Goal: Information Seeking & Learning: Check status

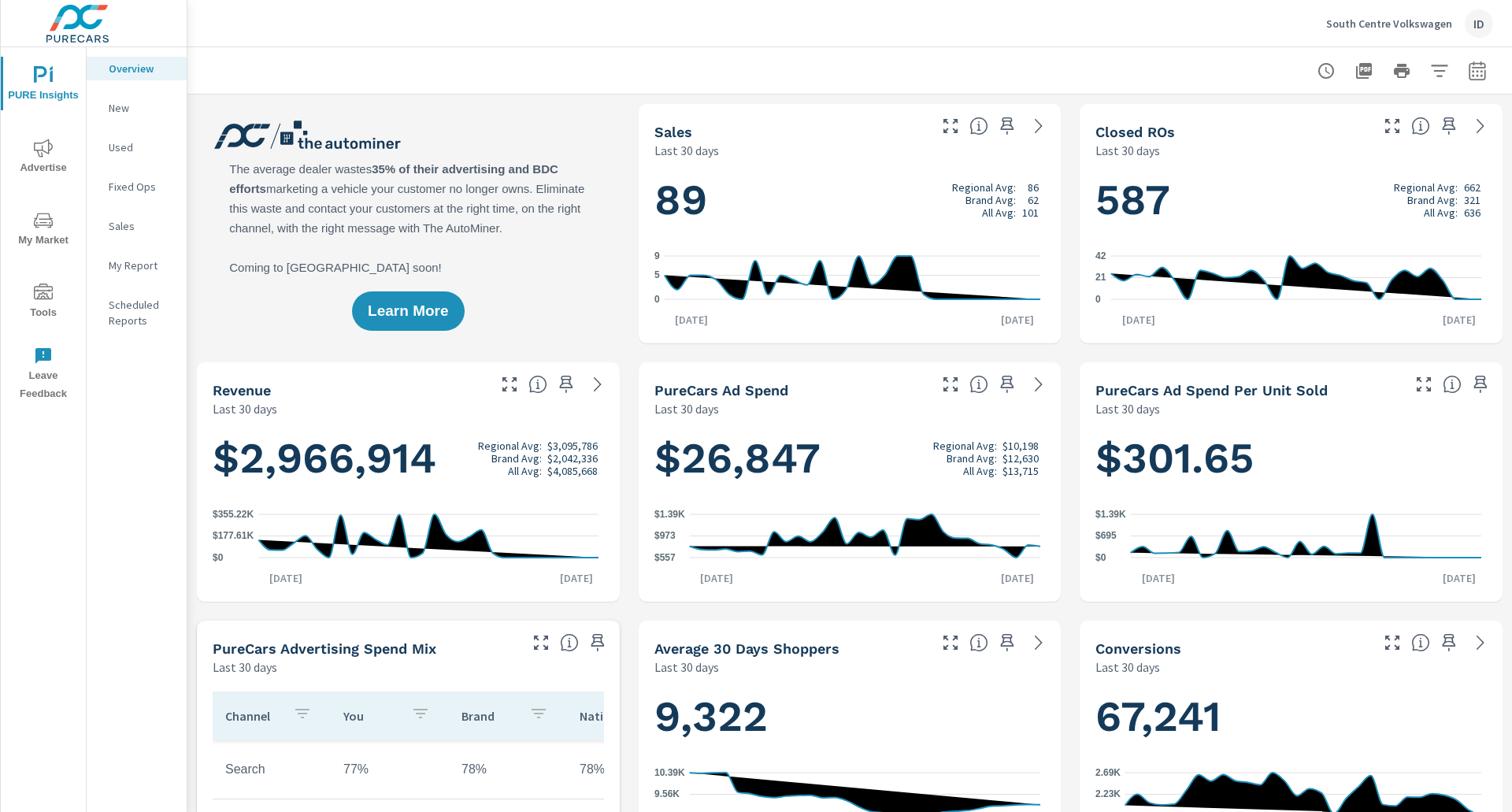
click at [36, 152] on icon "nav menu" at bounding box center [43, 147] width 19 height 19
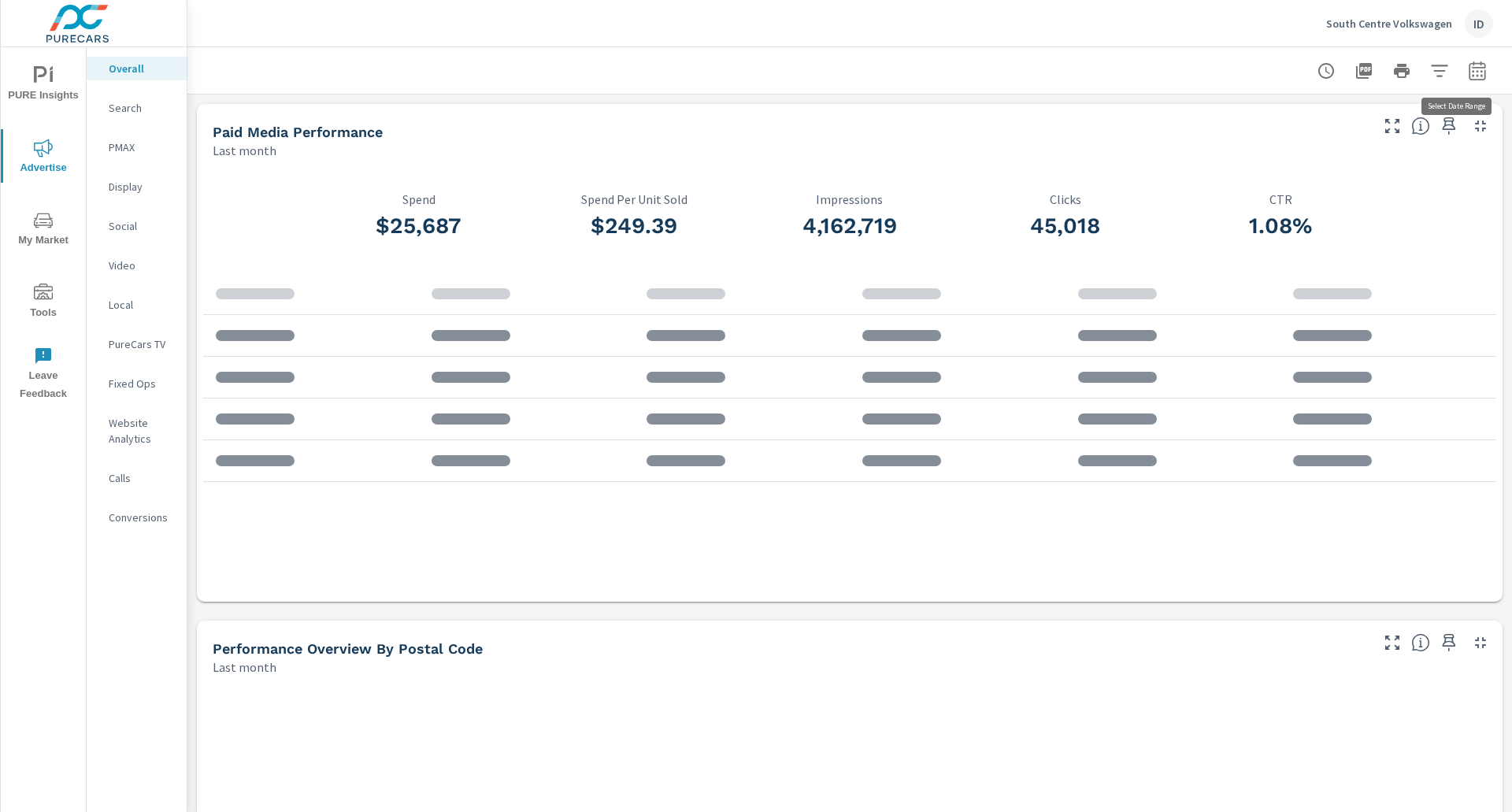
click at [1468, 72] on icon "button" at bounding box center [1477, 70] width 19 height 19
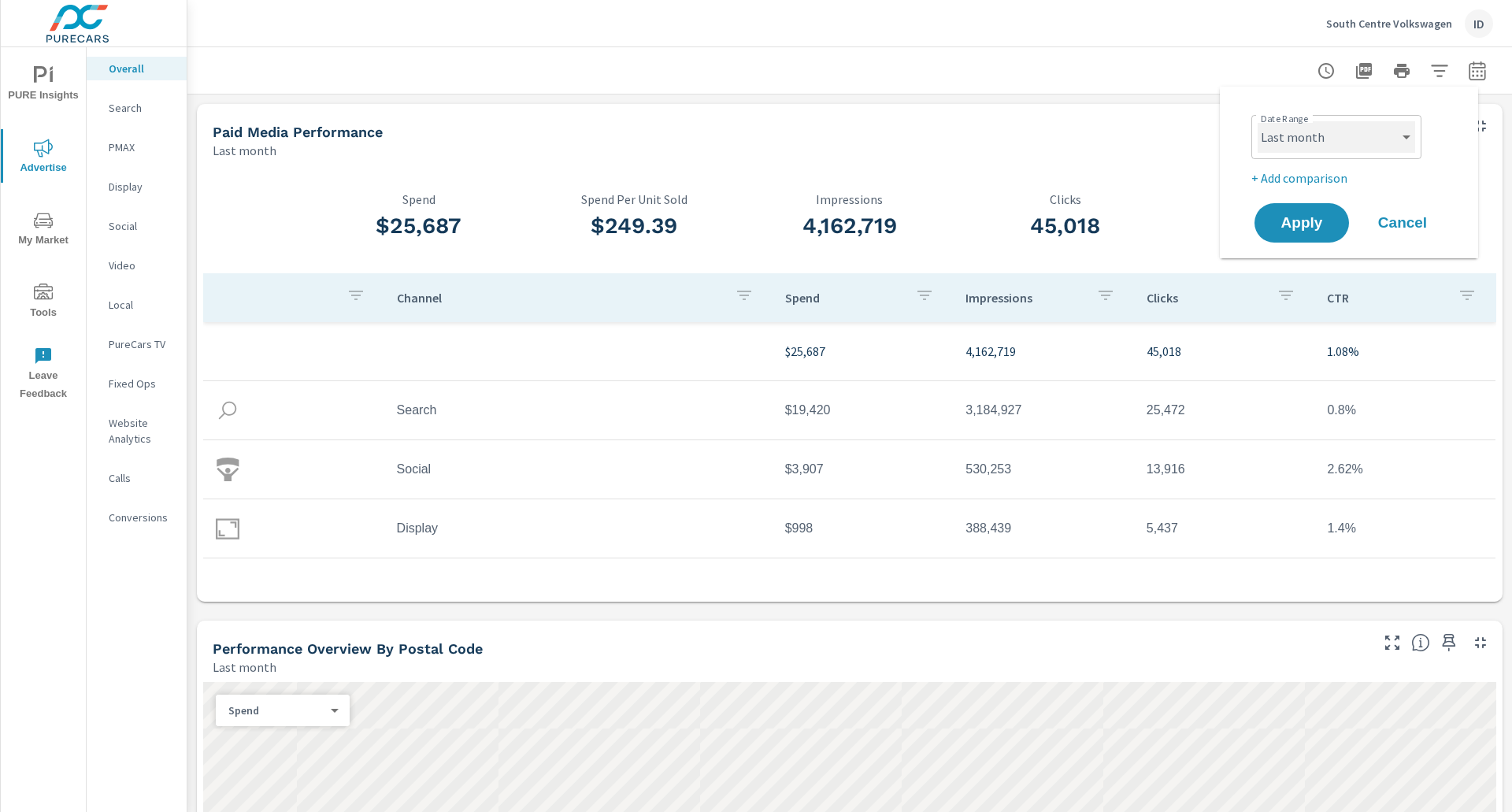
click at [1353, 144] on select "Custom [DATE] Last week Last 7 days Last 14 days Last 30 days Last 45 days Last…" at bounding box center [1336, 137] width 157 height 32
click at [1258, 122] on select "Custom [DATE] Last week Last 7 days Last 14 days Last 30 days Last 45 days Last…" at bounding box center [1336, 137] width 157 height 32
select select "Month to date"
click at [1317, 219] on span "Apply" at bounding box center [1301, 223] width 64 height 15
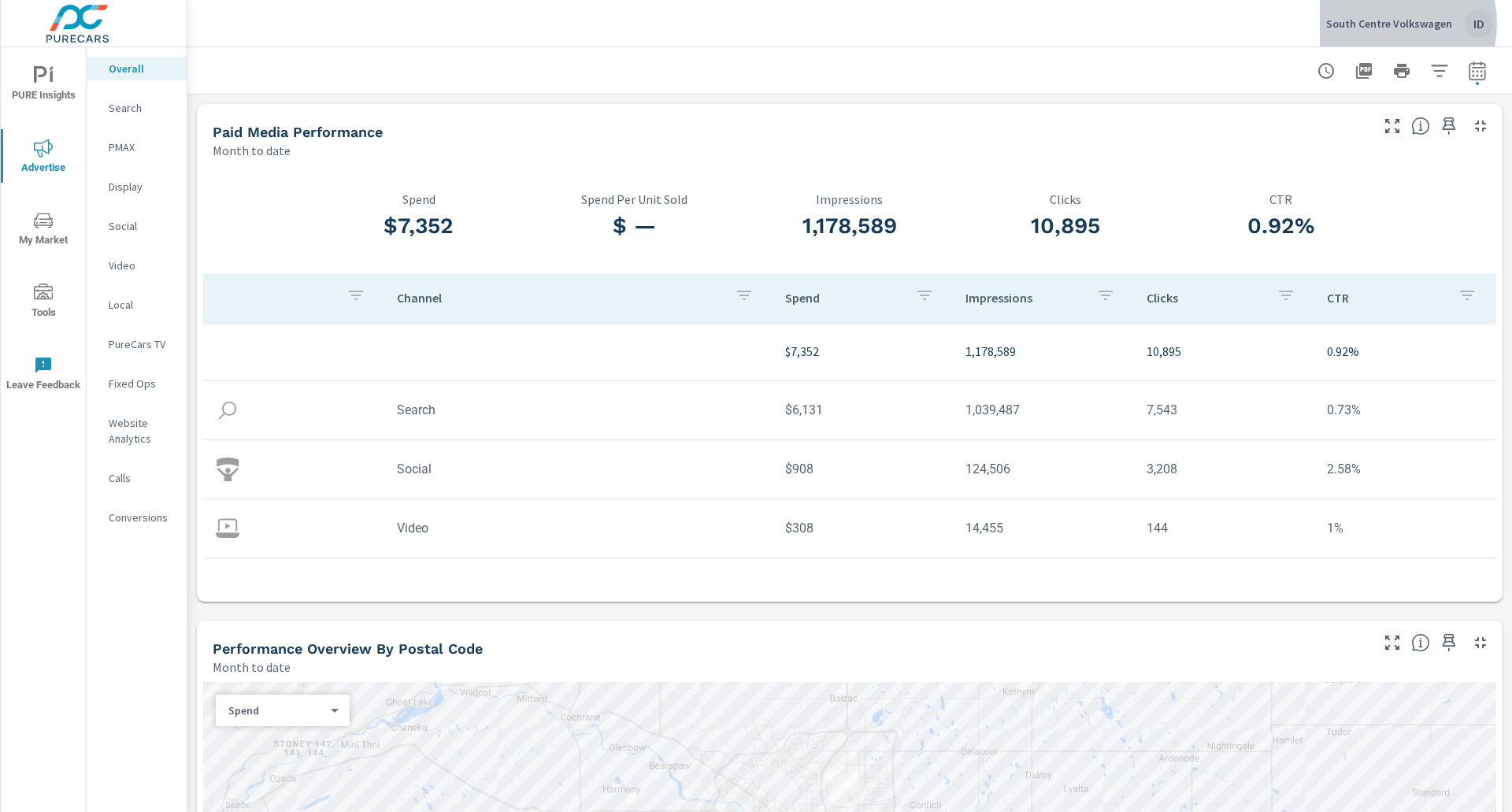
click at [1388, 24] on p "South Centre Volkswagen" at bounding box center [1388, 24] width 126 height 14
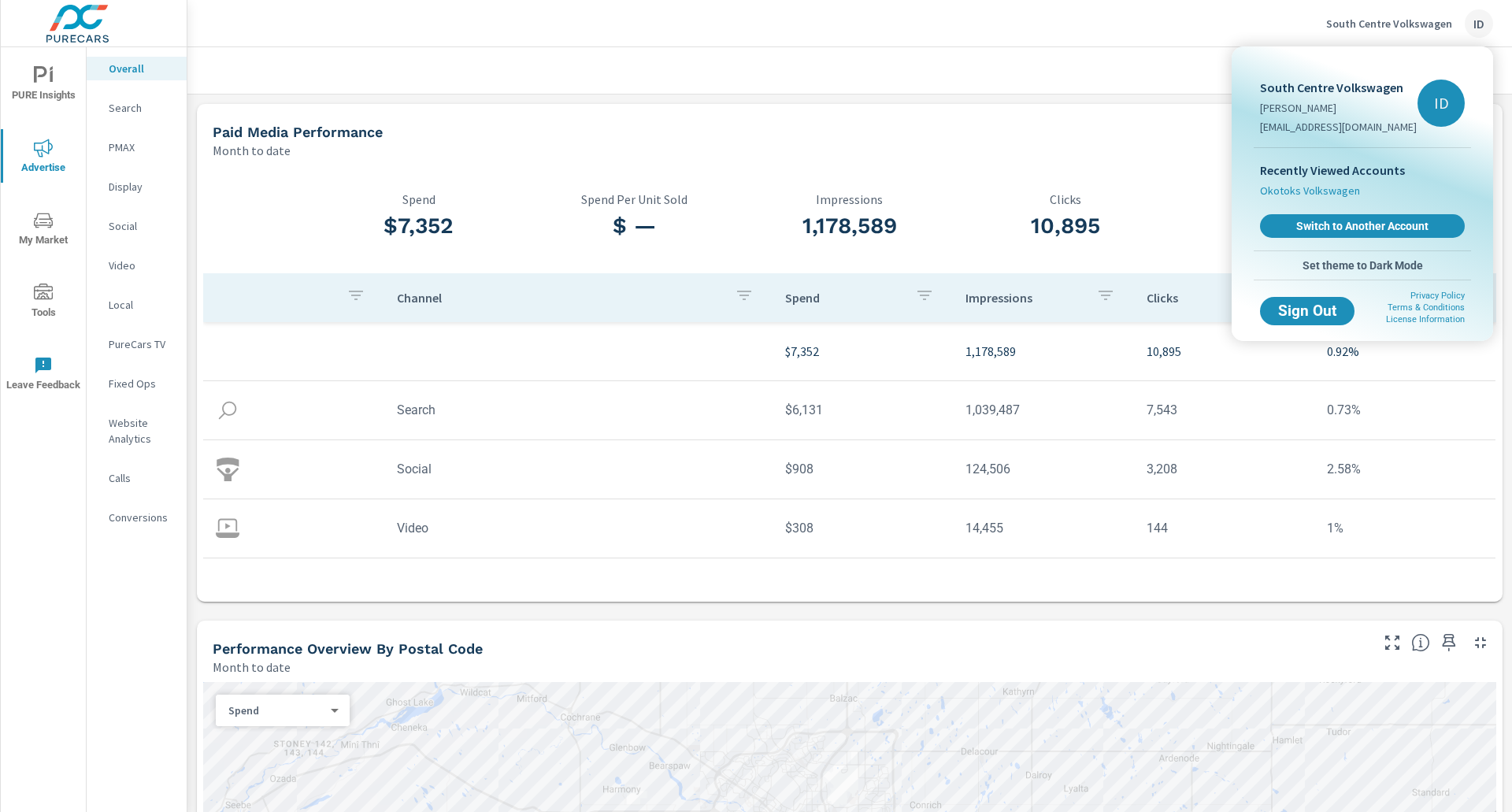
click at [1311, 190] on span "Okotoks Volkswagen" at bounding box center [1310, 191] width 100 height 16
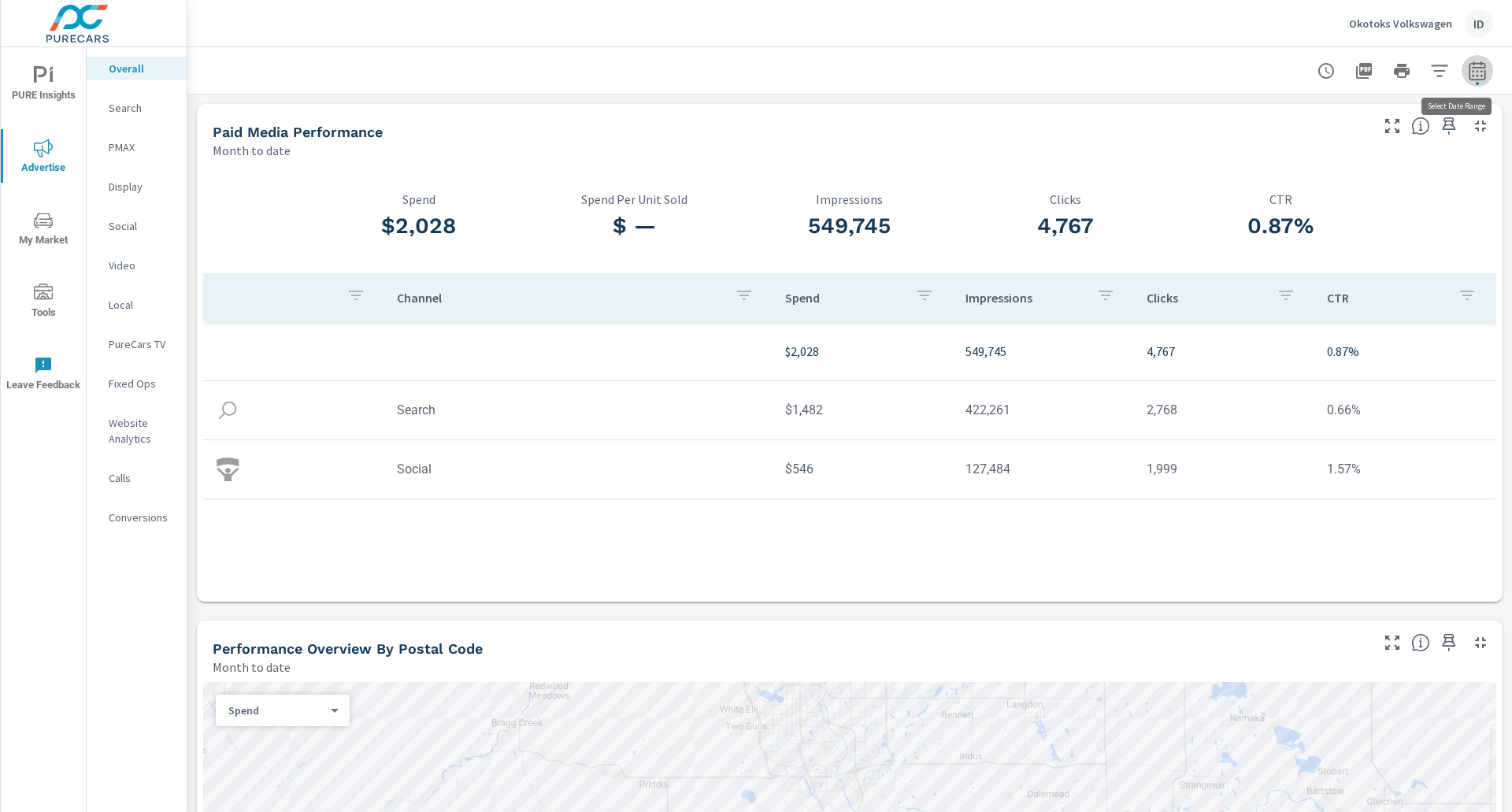
click at [1468, 76] on icon "button" at bounding box center [1477, 70] width 19 height 19
select select "Month to date"
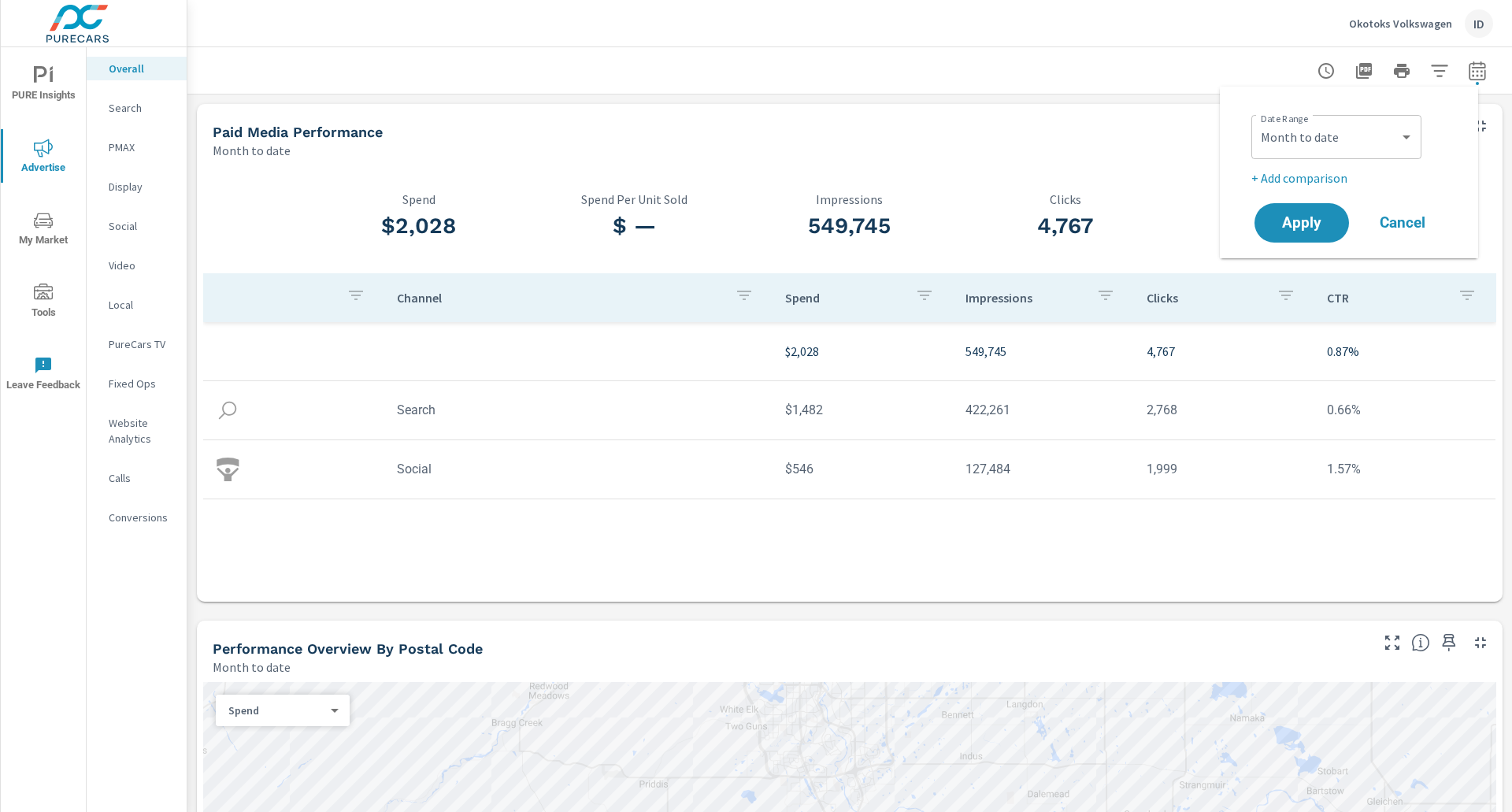
click at [953, 122] on div "Paid Media Performance Month to date" at bounding box center [785, 132] width 1177 height 56
